Goal: Information Seeking & Learning: Learn about a topic

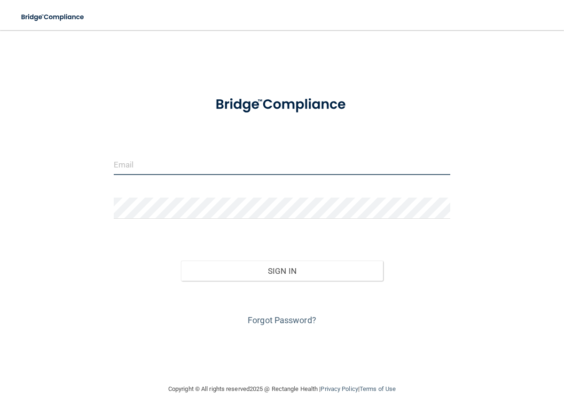
drag, startPoint x: 271, startPoint y: 175, endPoint x: 257, endPoint y: 160, distance: 20.3
click at [270, 174] on div at bounding box center [282, 168] width 351 height 28
click at [237, 150] on form "Invalid email/password. You don't have permission to access that page. Sign In …" at bounding box center [282, 207] width 337 height 241
click at [233, 167] on input "email" at bounding box center [282, 164] width 337 height 21
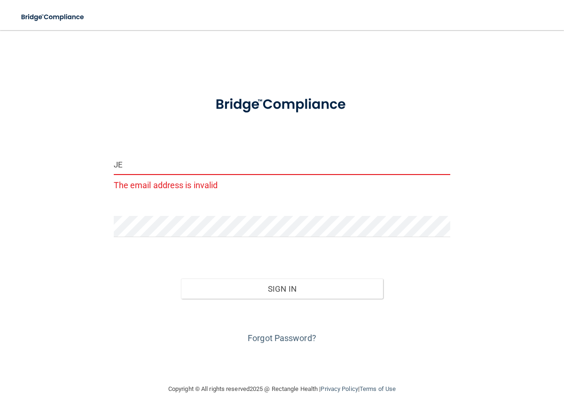
type input "J"
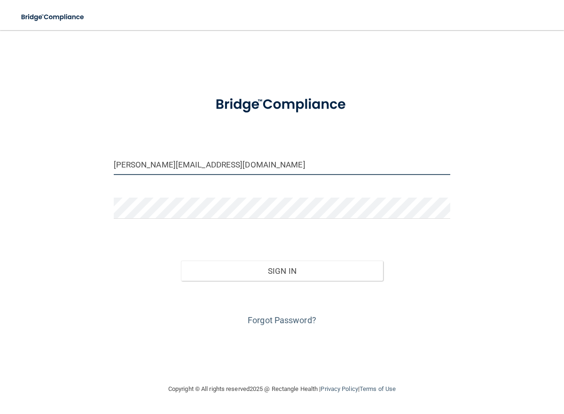
type input "[PERSON_NAME][EMAIL_ADDRESS][DOMAIN_NAME]"
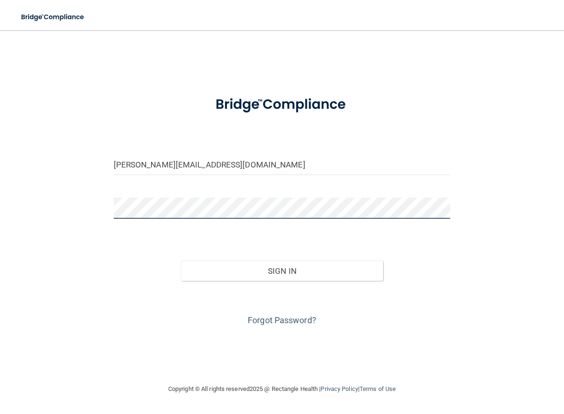
click at [181, 260] on button "Sign In" at bounding box center [282, 270] width 202 height 21
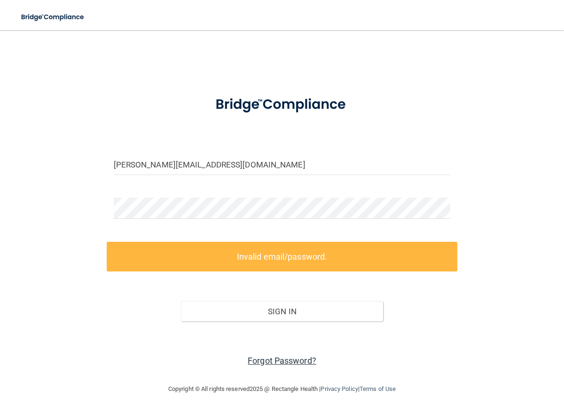
click at [288, 362] on link "Forgot Password?" at bounding box center [282, 360] width 69 height 10
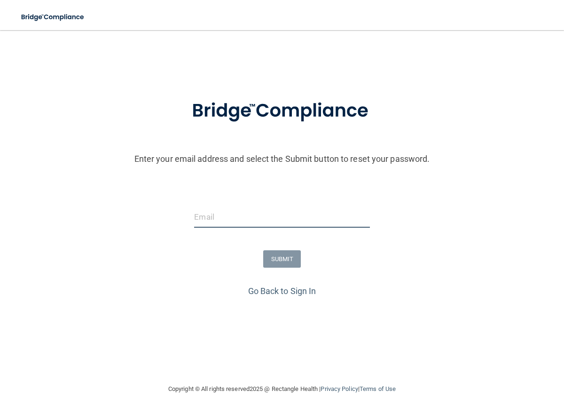
click at [300, 219] on input "email" at bounding box center [281, 216] width 175 height 21
type input "[PERSON_NAME][EMAIL_ADDRESS][DOMAIN_NAME]"
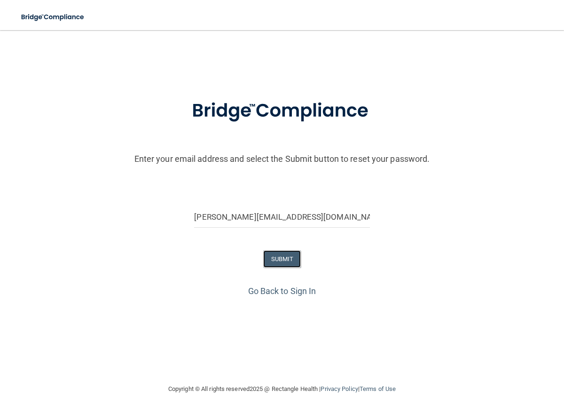
click at [289, 252] on button "SUBMIT" at bounding box center [282, 258] width 38 height 17
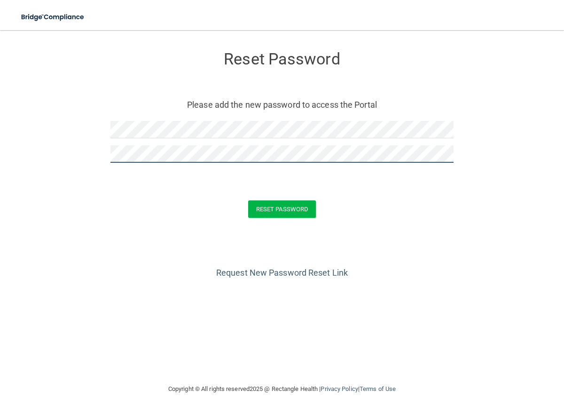
click at [248, 200] on button "Reset Password" at bounding box center [282, 208] width 68 height 17
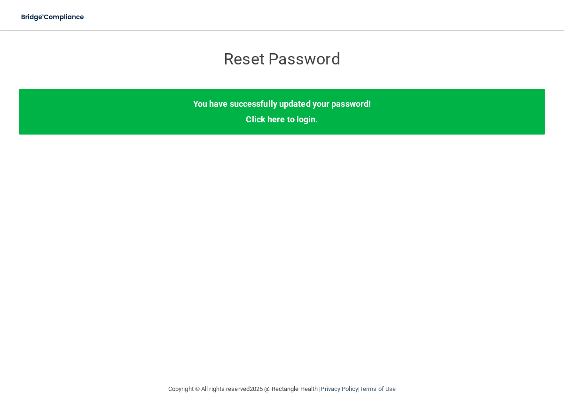
click at [302, 127] on div "You have successfully updated your password! Click here to login ." at bounding box center [282, 111] width 527 height 45
click at [278, 119] on link "Click here to login" at bounding box center [281, 119] width 70 height 10
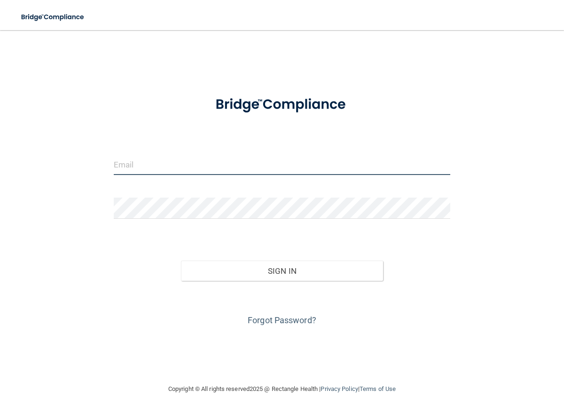
click at [244, 168] on input "email" at bounding box center [282, 164] width 337 height 21
type input "[PERSON_NAME][EMAIL_ADDRESS][DOMAIN_NAME]"
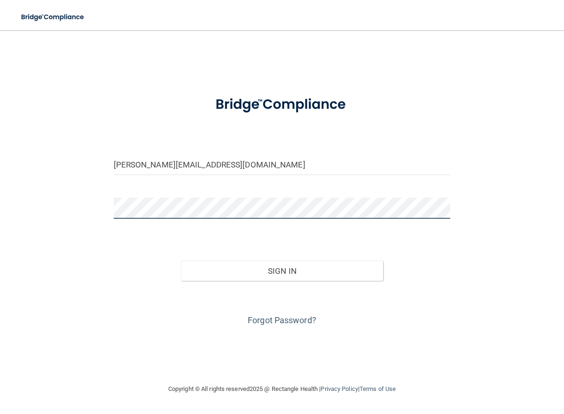
click at [181, 260] on button "Sign In" at bounding box center [282, 270] width 202 height 21
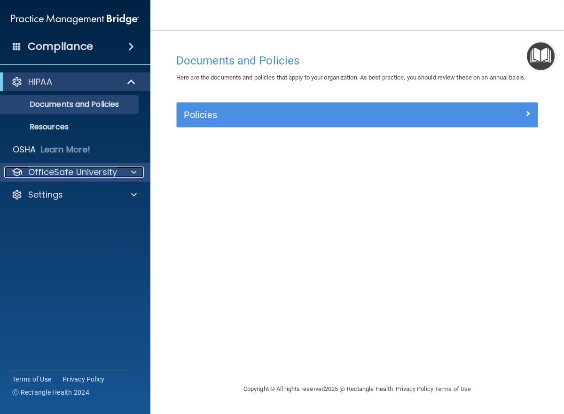
click at [61, 174] on p "OfficeSafe University" at bounding box center [72, 171] width 89 height 11
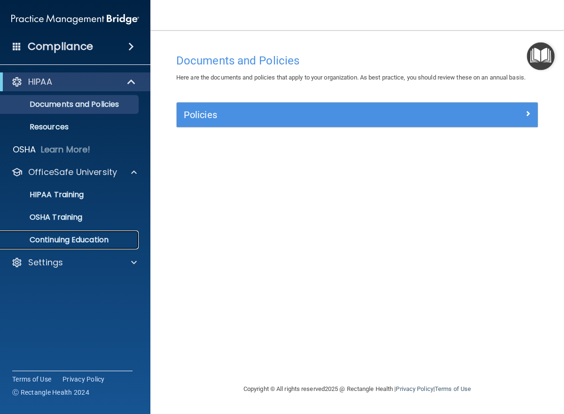
click at [69, 235] on p "Continuing Education" at bounding box center [70, 239] width 128 height 9
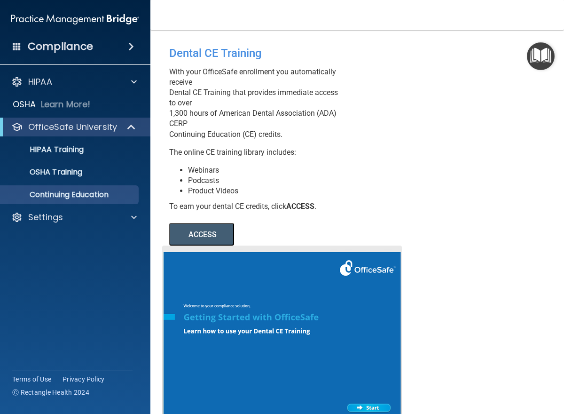
click at [223, 227] on button "ACCESS" at bounding box center [201, 234] width 65 height 23
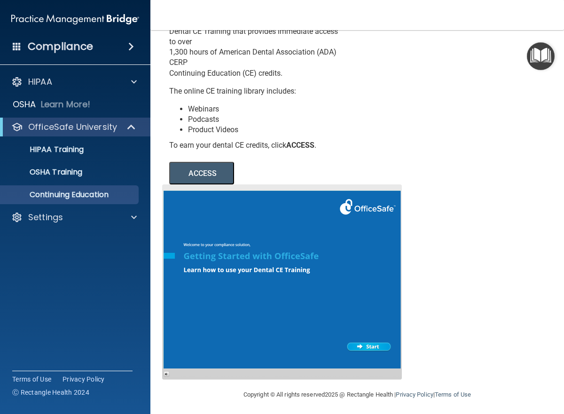
scroll to position [64, 0]
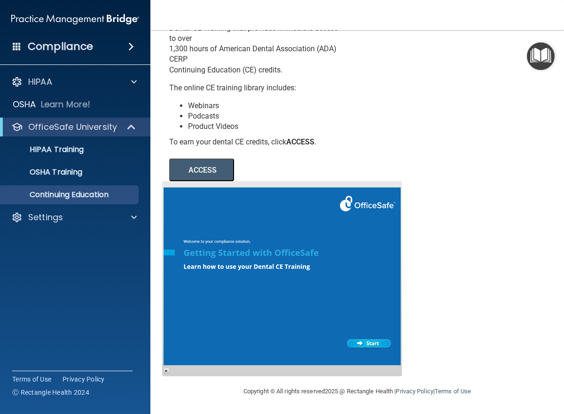
click at [220, 170] on button "ACCESS" at bounding box center [201, 169] width 65 height 23
